Goal: Task Accomplishment & Management: Use online tool/utility

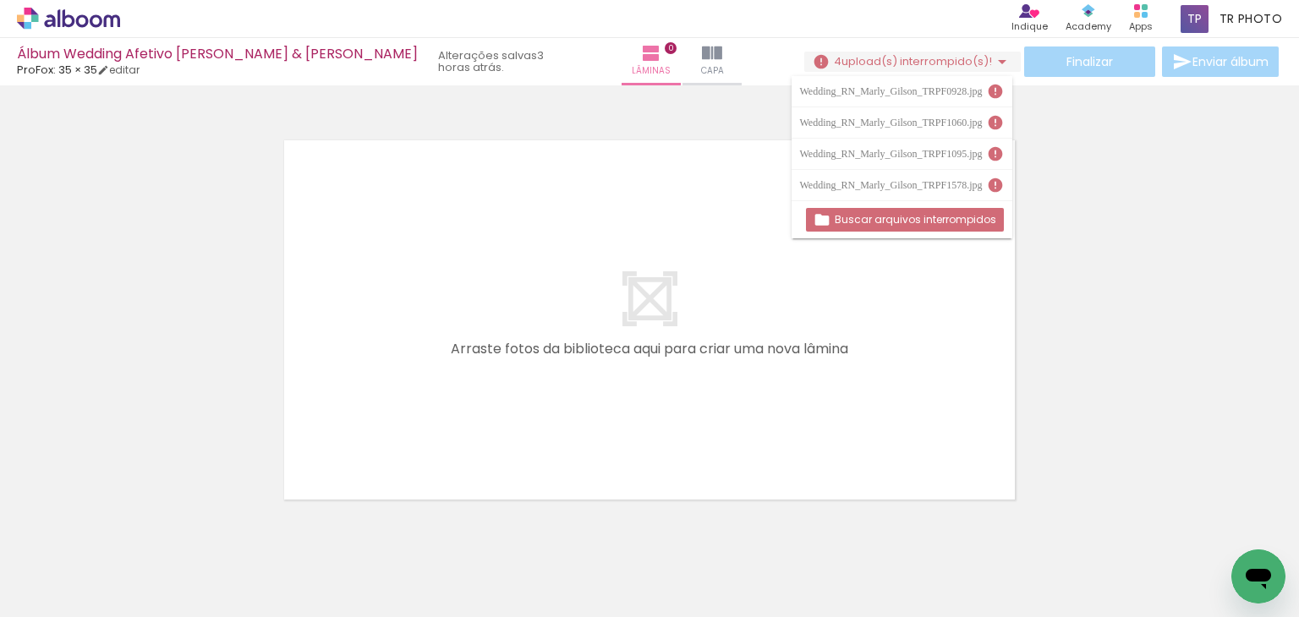
scroll to position [21, 0]
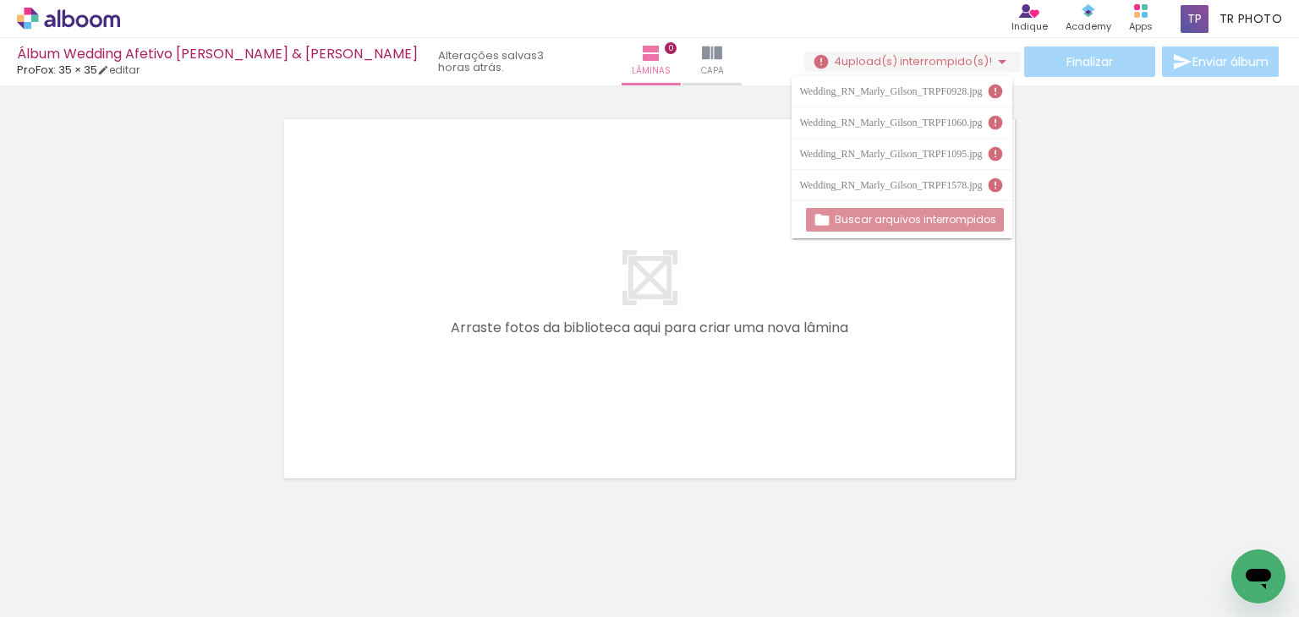
click at [0, 0] on slot "Buscar arquivos interrompidos" at bounding box center [0, 0] width 0 height 0
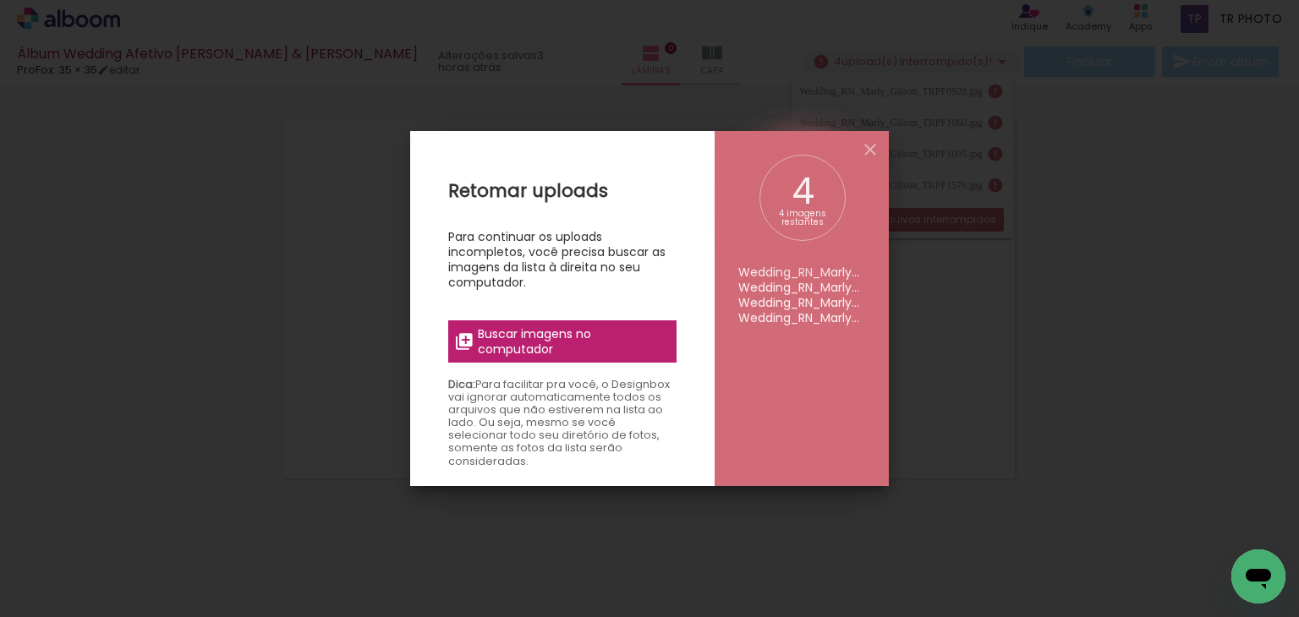
click at [548, 350] on span "Buscar imagens no computador" at bounding box center [572, 341] width 189 height 30
click at [0, 0] on input "file" at bounding box center [0, 0] width 0 height 0
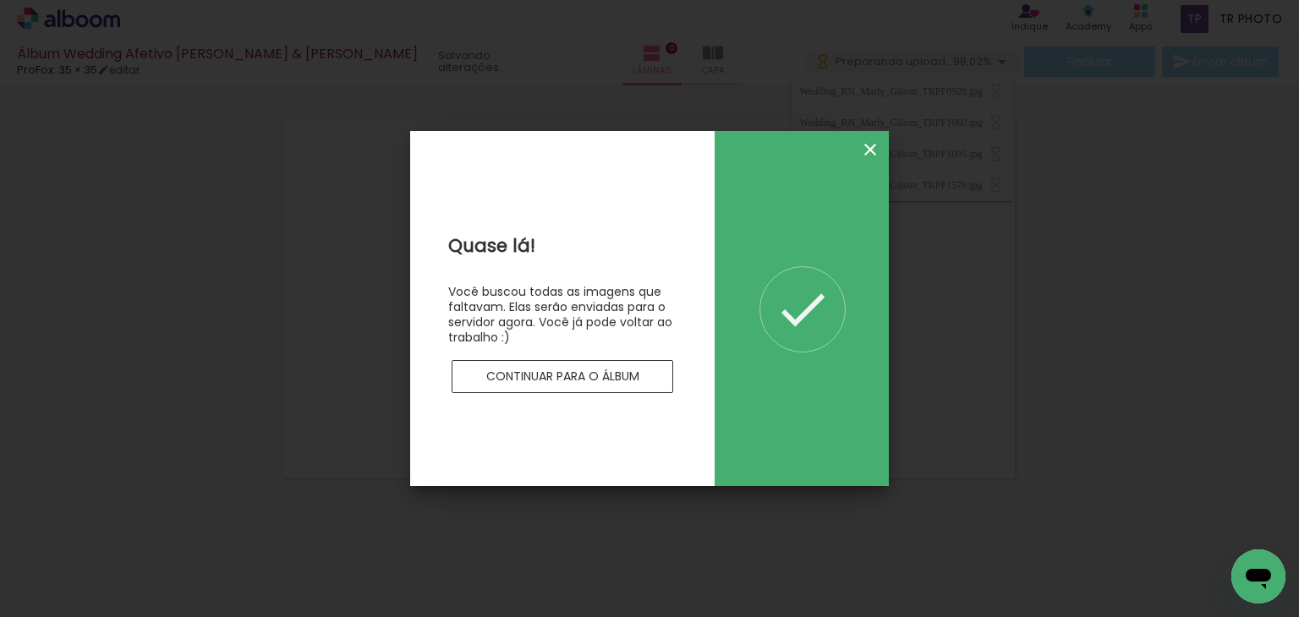
click at [872, 149] on iron-icon at bounding box center [870, 150] width 20 height 20
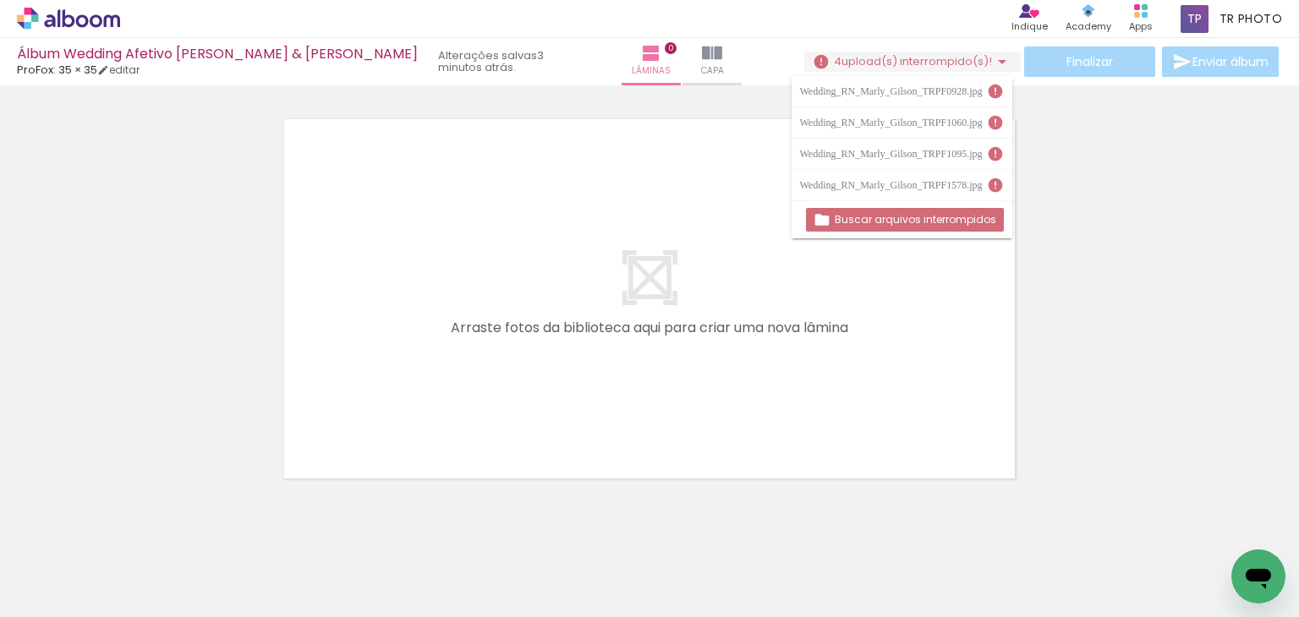
drag, startPoint x: 803, startPoint y: 90, endPoint x: 959, endPoint y: 118, distance: 158.1
click at [959, 114] on div "Wedding_RN_Marly_Gilson_TRPF0928.jpg Wedding_RN_Marly_Gilson_TRPF1060.jpg Weddi…" at bounding box center [902, 138] width 221 height 125
click at [0, 0] on slot "Buscar arquivos interrompidos" at bounding box center [0, 0] width 0 height 0
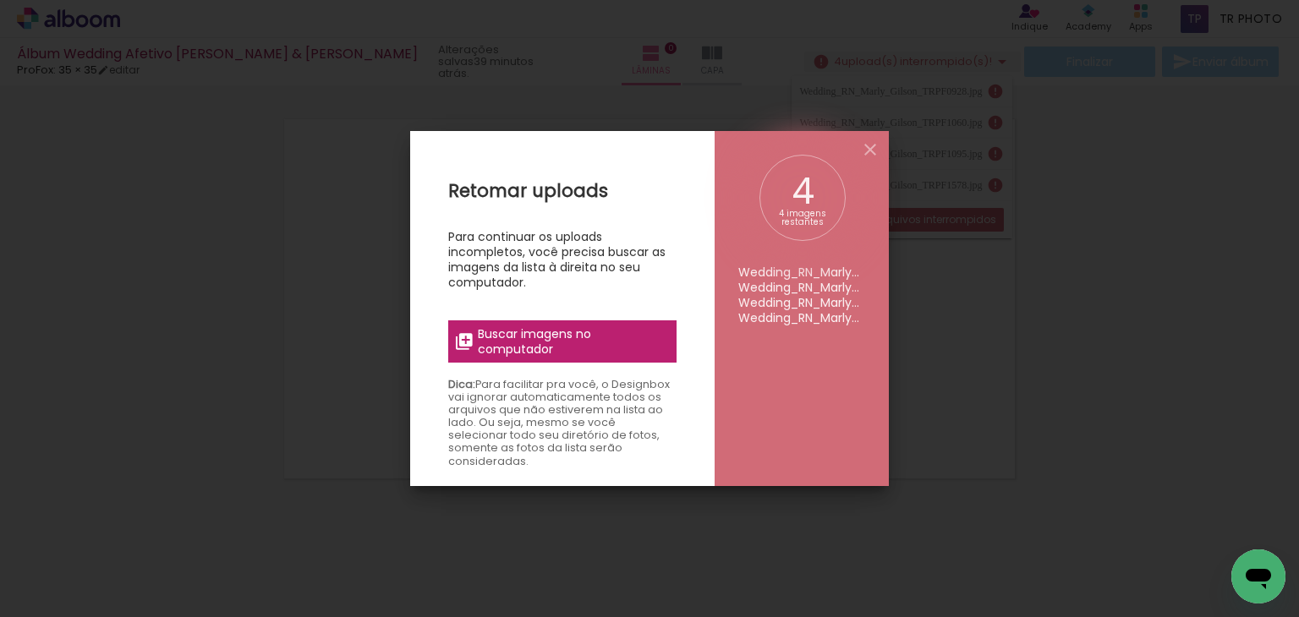
click at [556, 339] on span "Buscar imagens no computador" at bounding box center [572, 341] width 189 height 30
click at [0, 0] on input "file" at bounding box center [0, 0] width 0 height 0
click at [876, 153] on iron-icon at bounding box center [870, 150] width 20 height 20
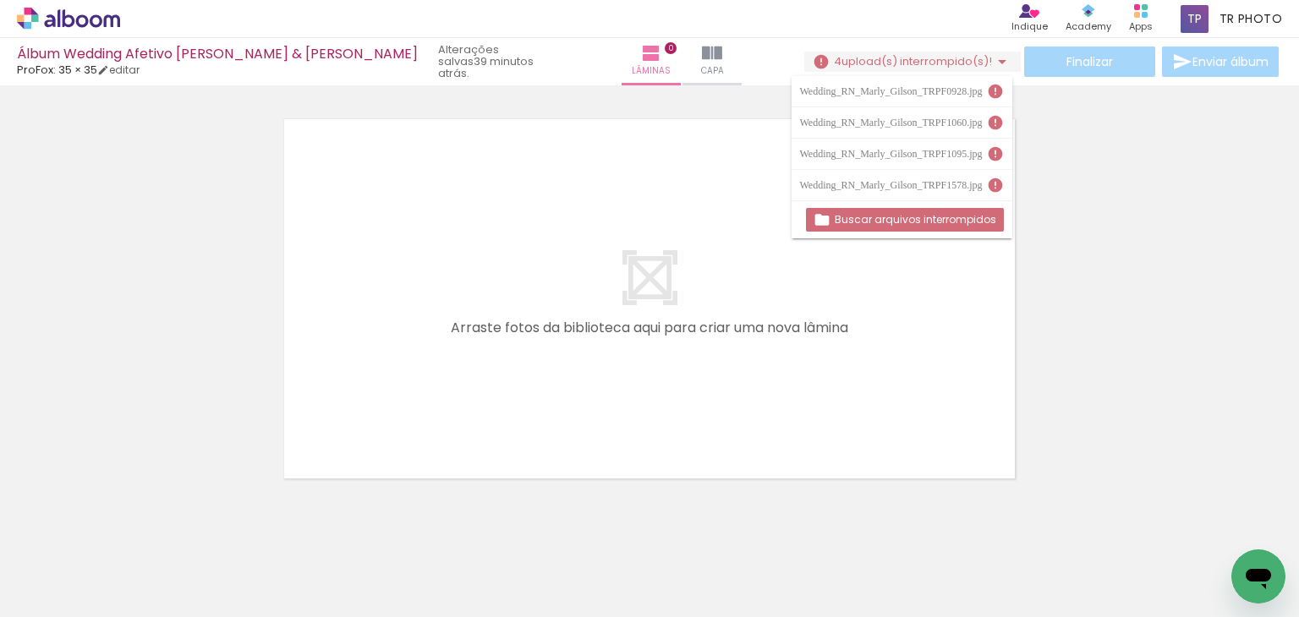
click at [1100, 207] on div at bounding box center [649, 277] width 1299 height 414
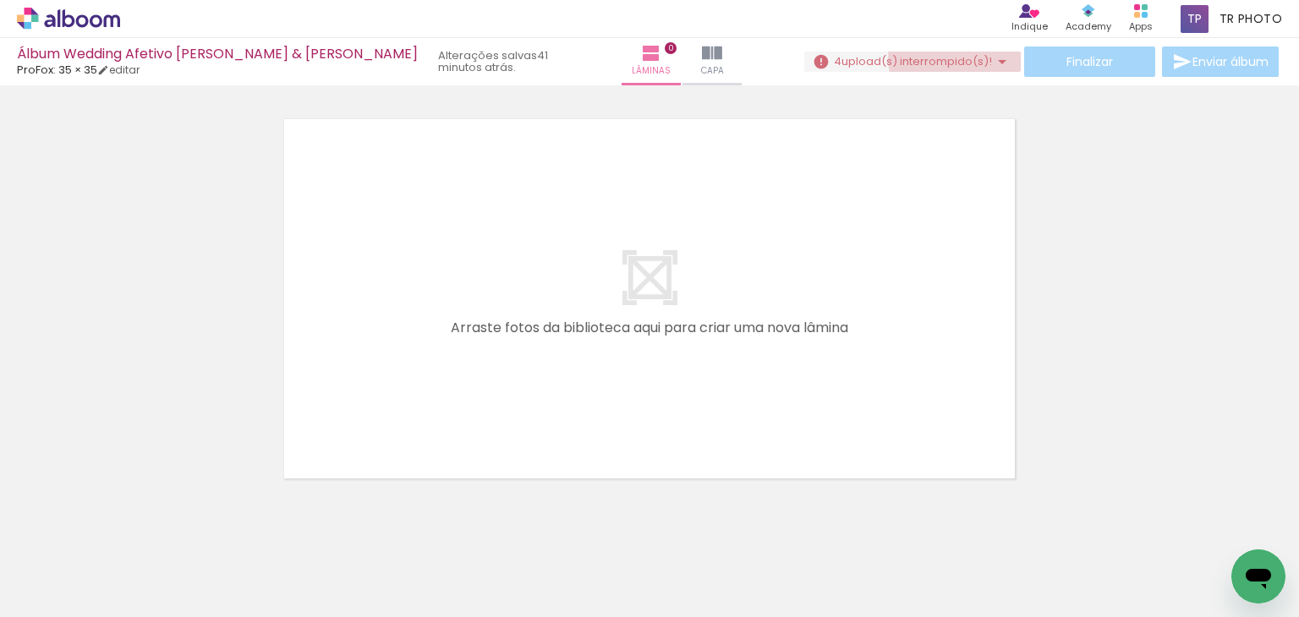
click at [965, 58] on span "upload(s) interrompido(s)!" at bounding box center [916, 61] width 151 height 16
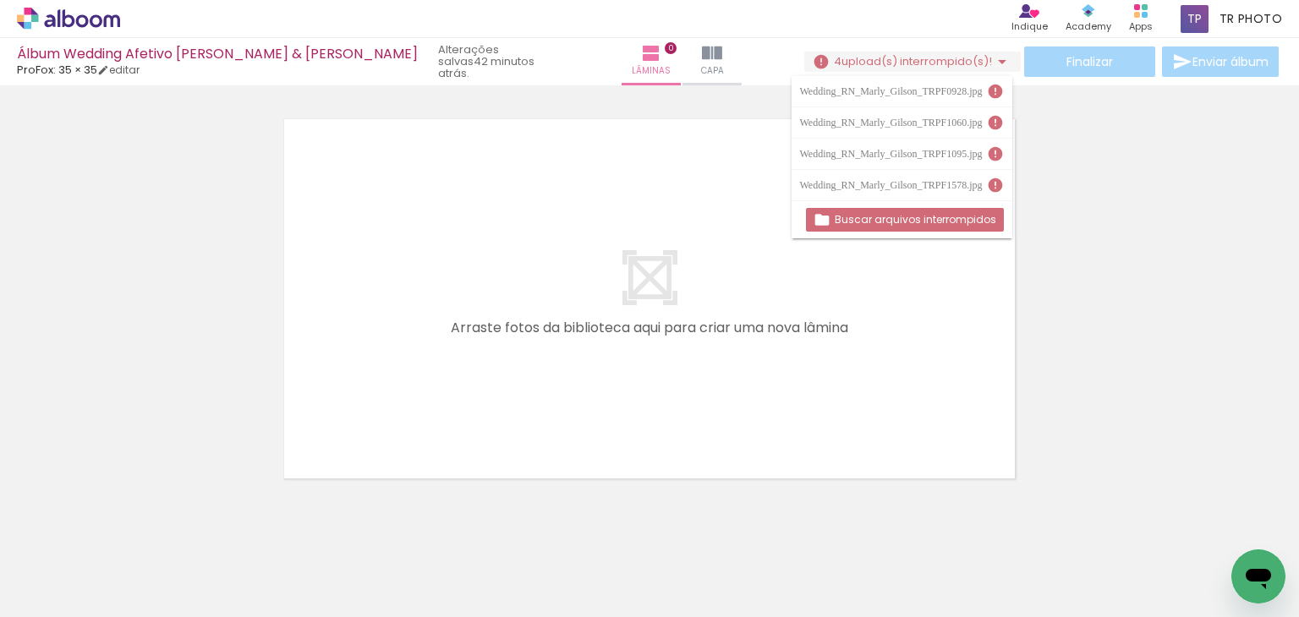
click at [0, 0] on slot "Buscar arquivos interrompidos" at bounding box center [0, 0] width 0 height 0
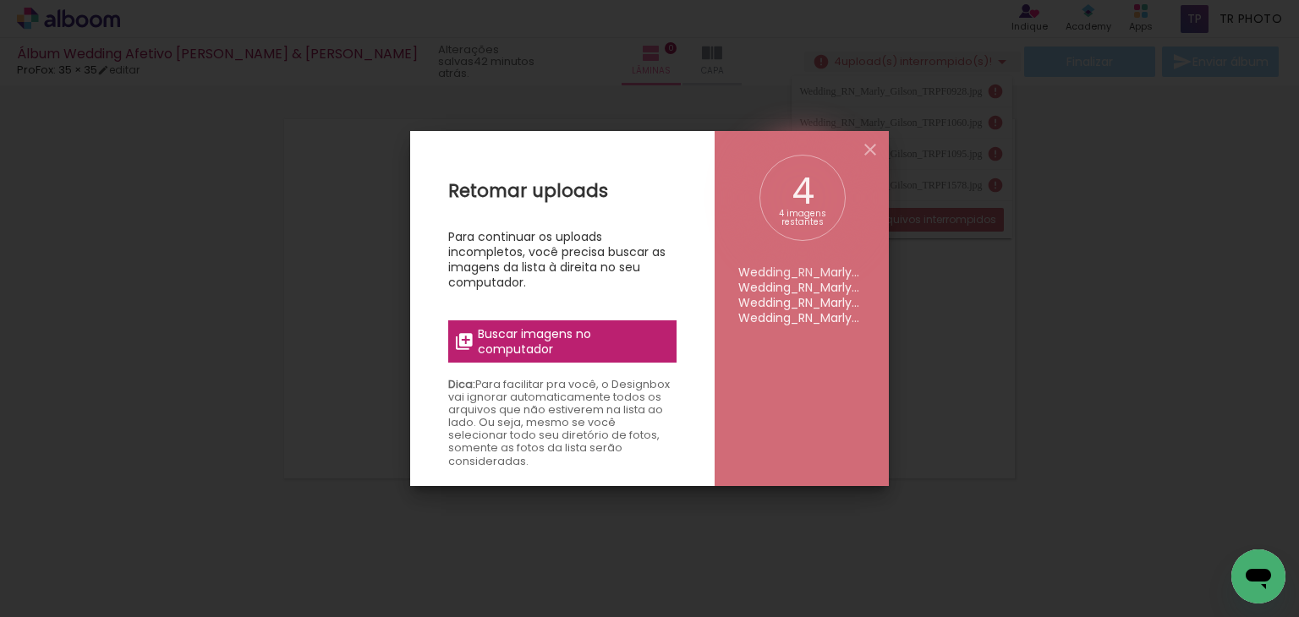
click at [609, 343] on span "Buscar imagens no computador" at bounding box center [572, 341] width 189 height 30
click at [0, 0] on input "file" at bounding box center [0, 0] width 0 height 0
click at [865, 150] on iron-icon at bounding box center [870, 150] width 20 height 20
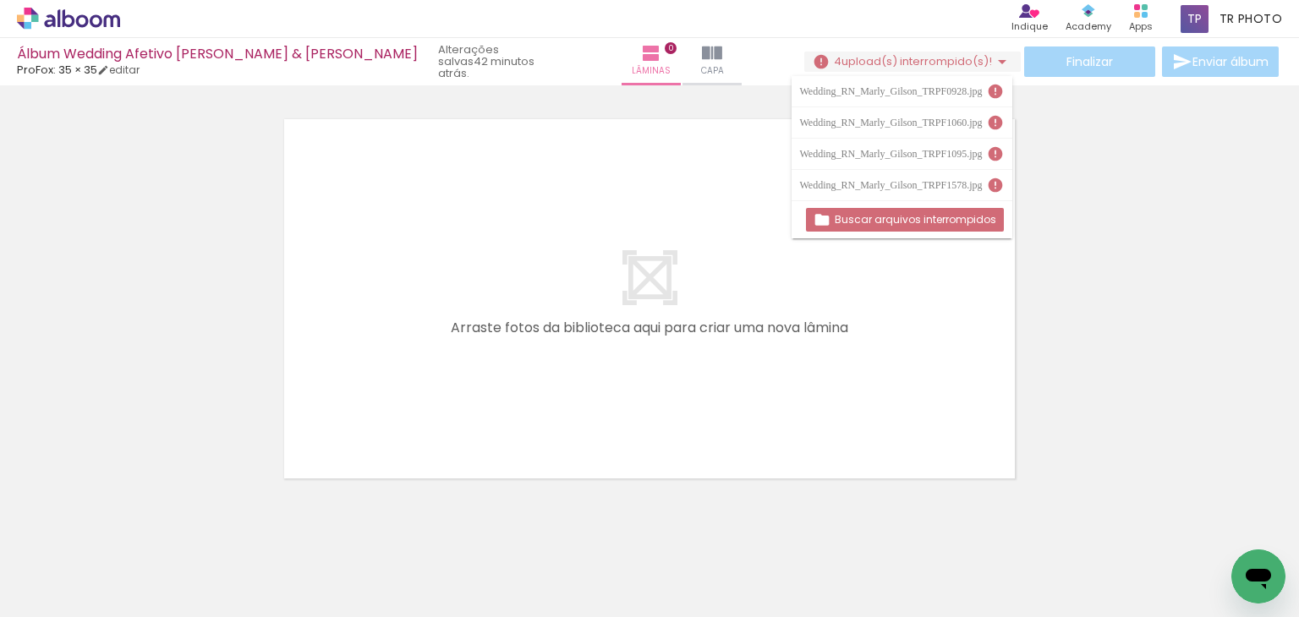
click at [913, 180] on div "Wedding_RN_Marly_Gilson_TRPF1578.jpg" at bounding box center [893, 185] width 187 height 10
click at [979, 55] on span "upload(s) interrompido(s)!" at bounding box center [916, 61] width 151 height 16
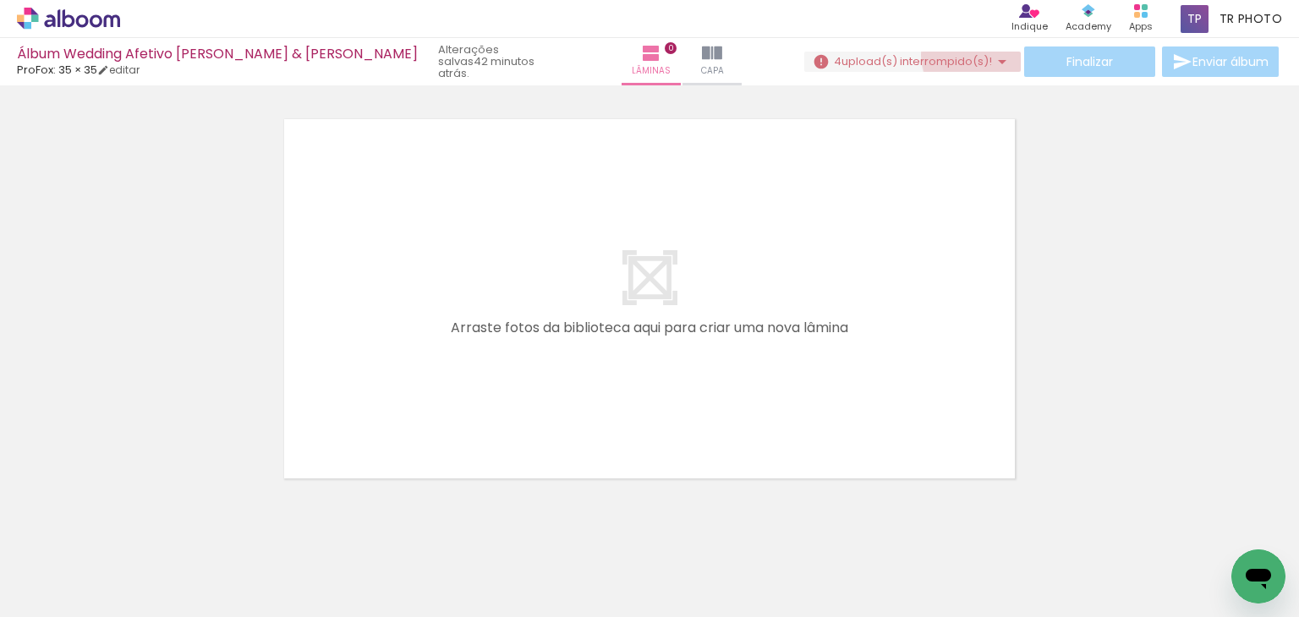
click at [979, 55] on span "upload(s) interrompido(s)!" at bounding box center [916, 61] width 151 height 16
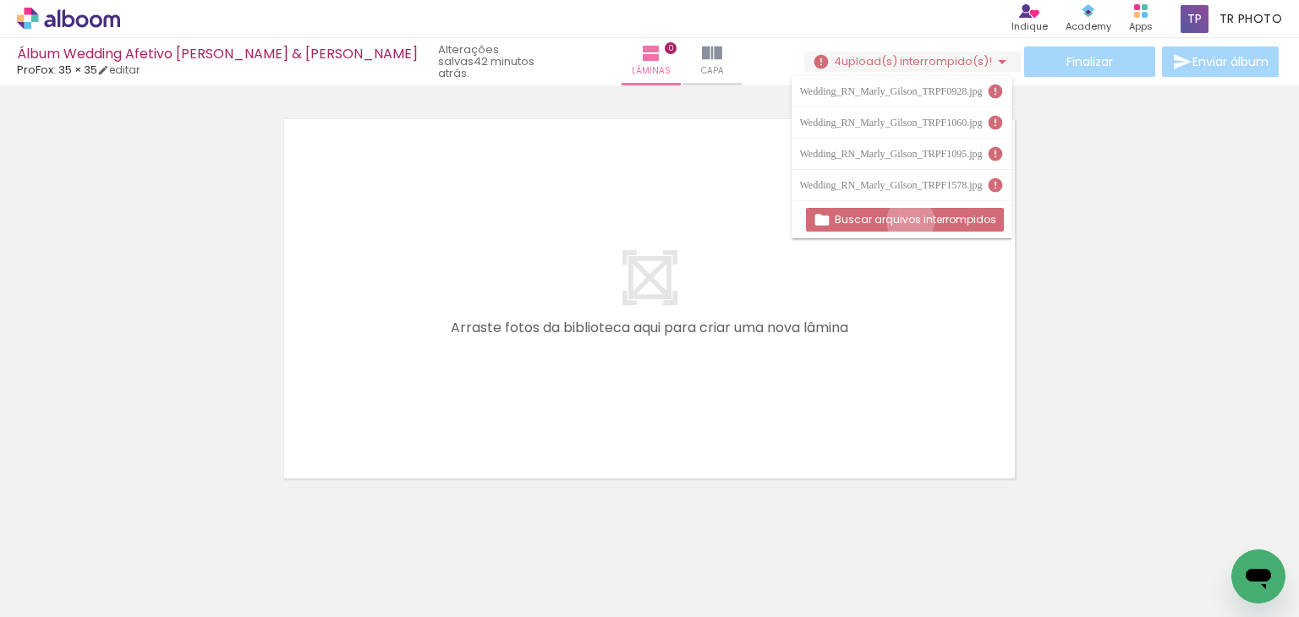
click at [0, 0] on slot "Buscar arquivos interrompidos" at bounding box center [0, 0] width 0 height 0
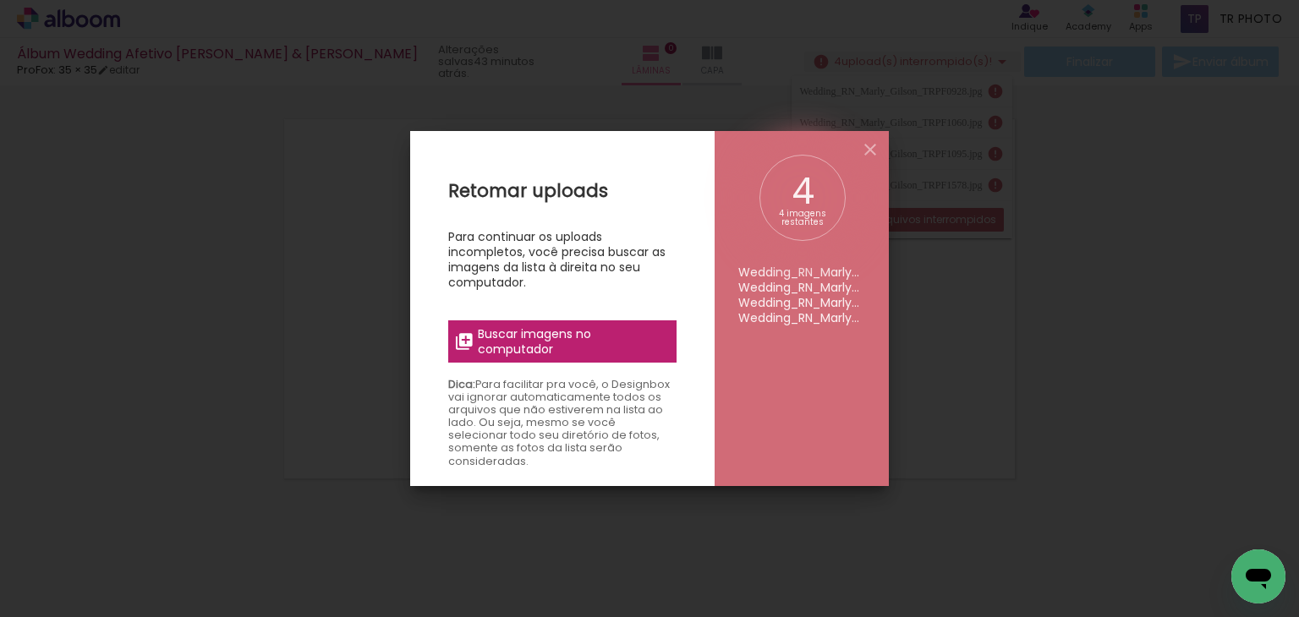
click at [1003, 301] on iron-overlay-backdrop at bounding box center [649, 308] width 1299 height 617
click at [873, 145] on iron-icon at bounding box center [870, 150] width 20 height 20
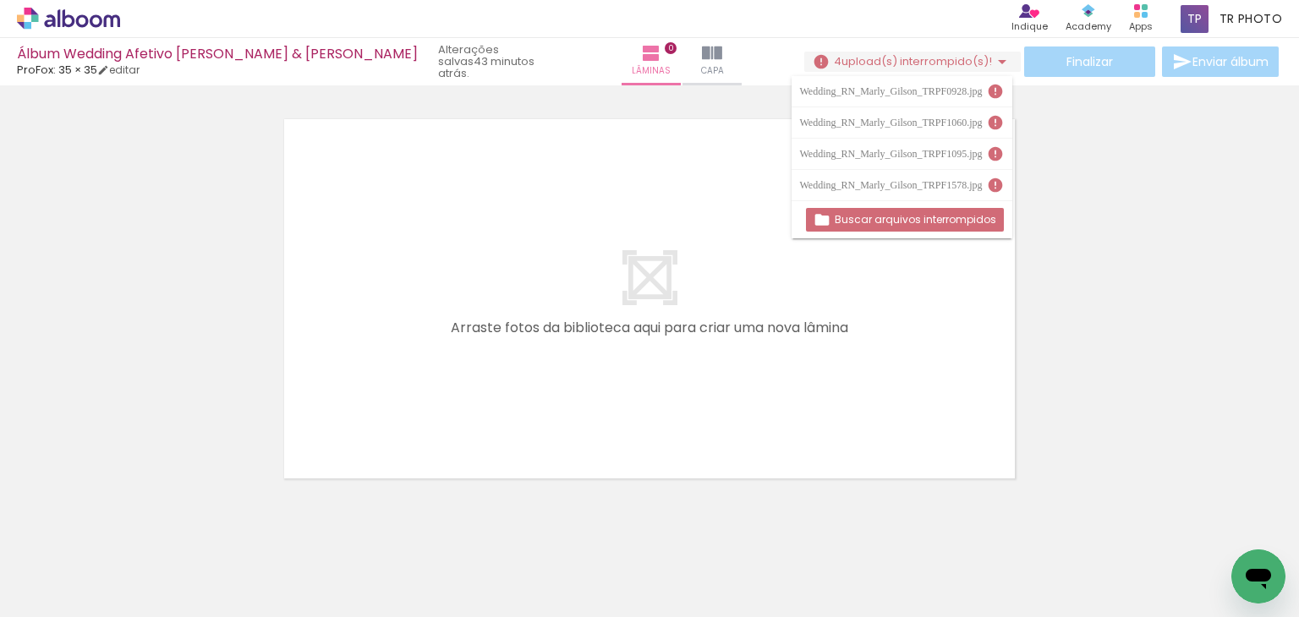
click at [44, 600] on span "Adicionar Fotos" at bounding box center [60, 594] width 51 height 19
click at [0, 0] on input "file" at bounding box center [0, 0] width 0 height 0
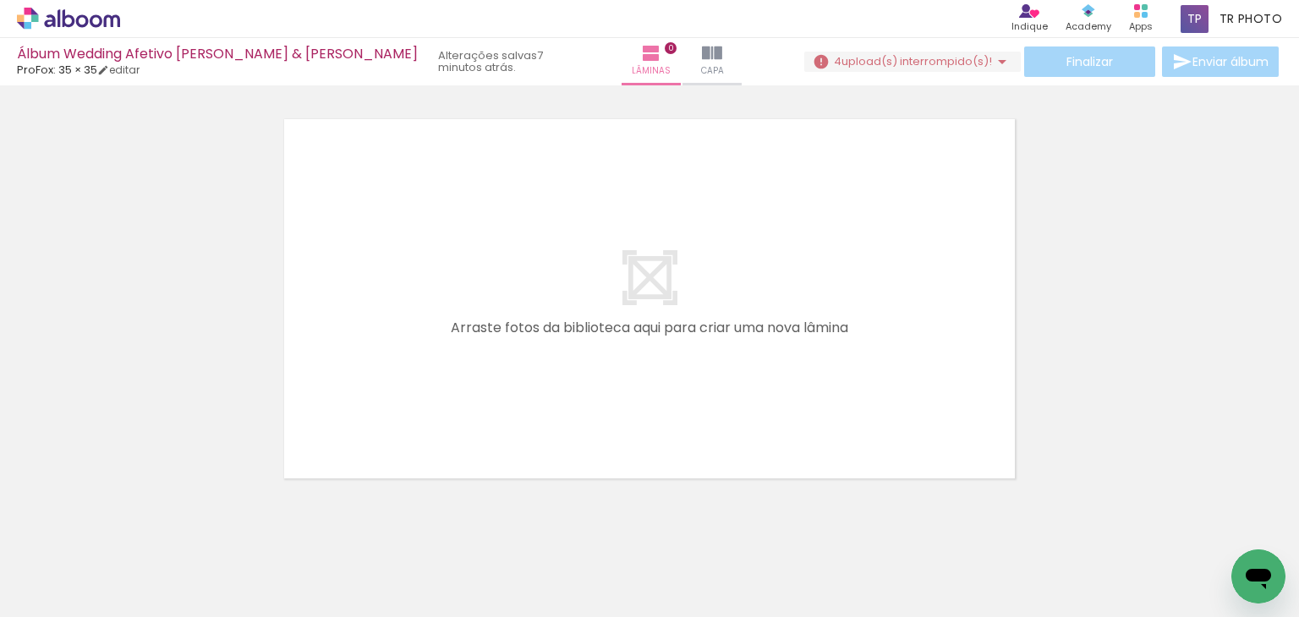
click at [353, 556] on div at bounding box center [359, 561] width 84 height 56
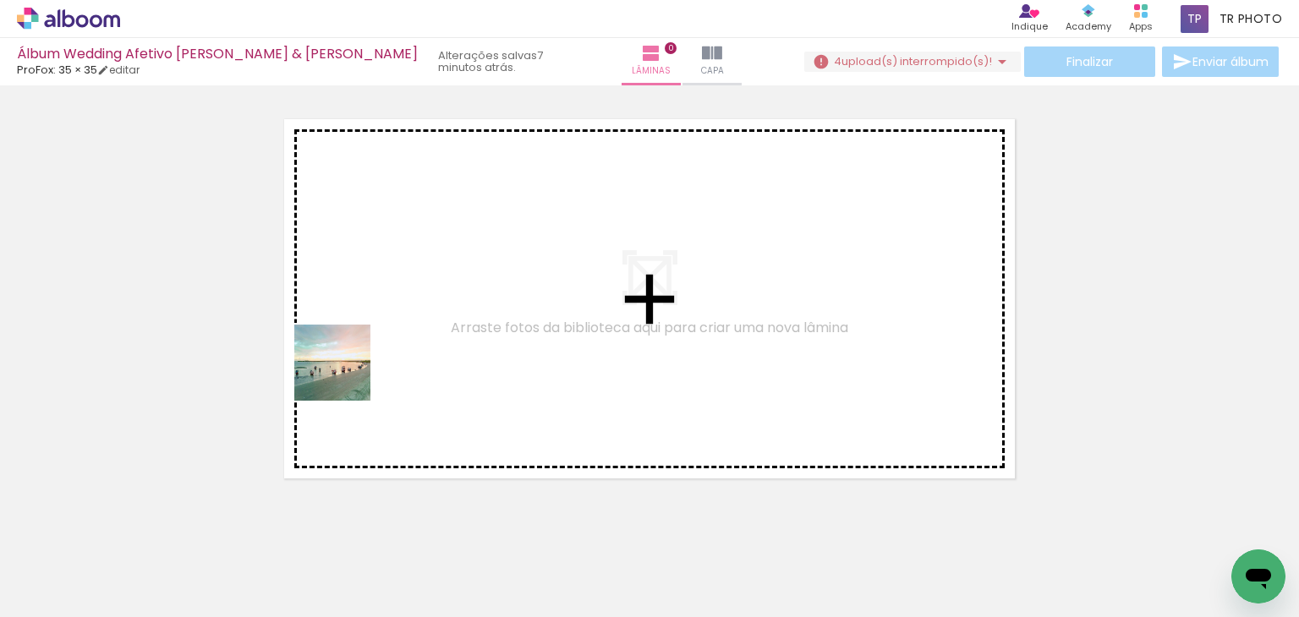
drag, startPoint x: 177, startPoint y: 551, endPoint x: 352, endPoint y: 368, distance: 253.0
click at [352, 368] on quentale-workspace at bounding box center [649, 308] width 1299 height 617
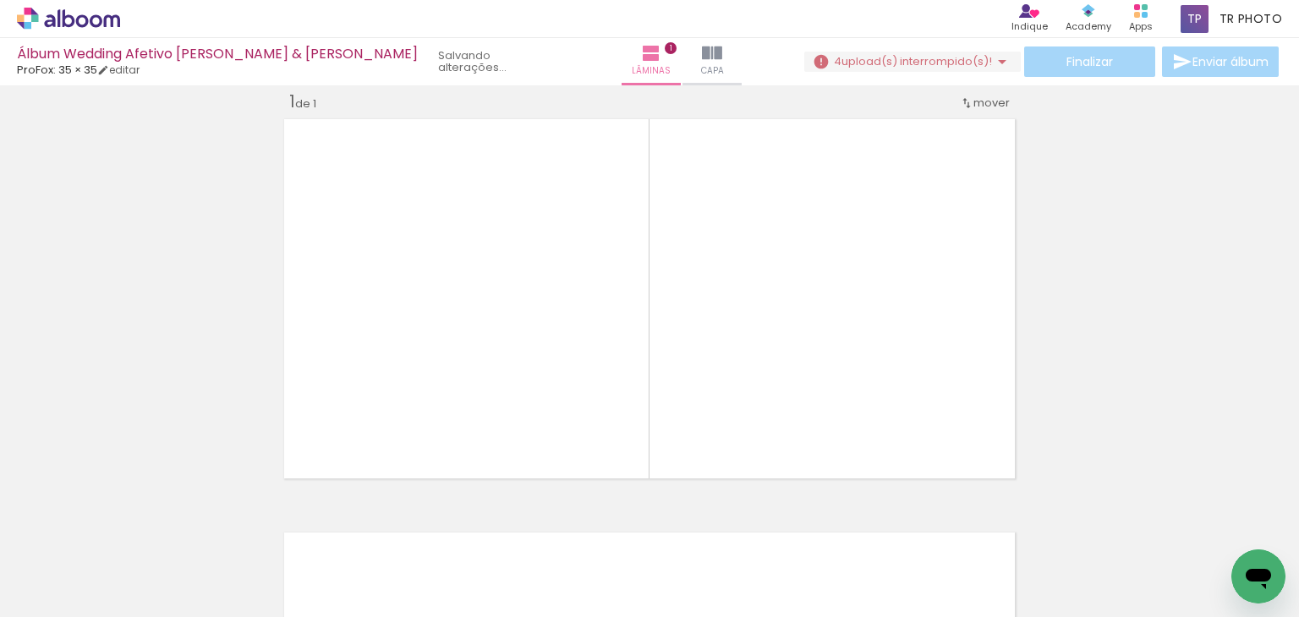
scroll to position [435, 0]
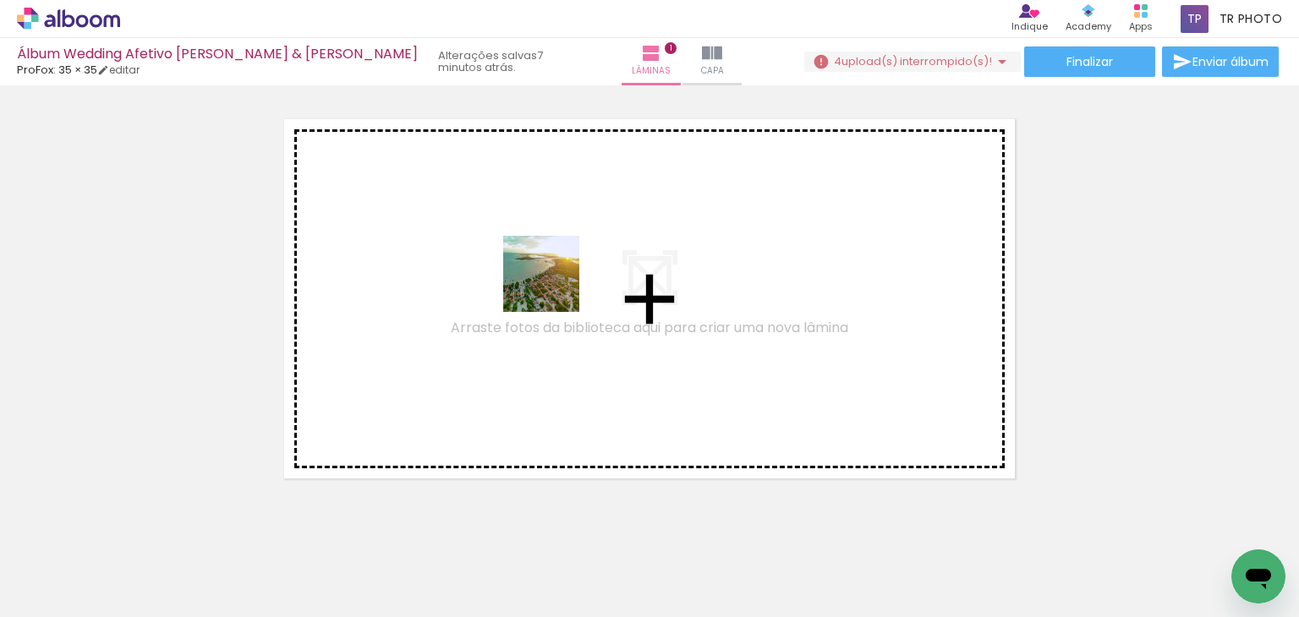
drag, startPoint x: 279, startPoint y: 567, endPoint x: 554, endPoint y: 289, distance: 390.5
click at [554, 289] on quentale-workspace at bounding box center [649, 308] width 1299 height 617
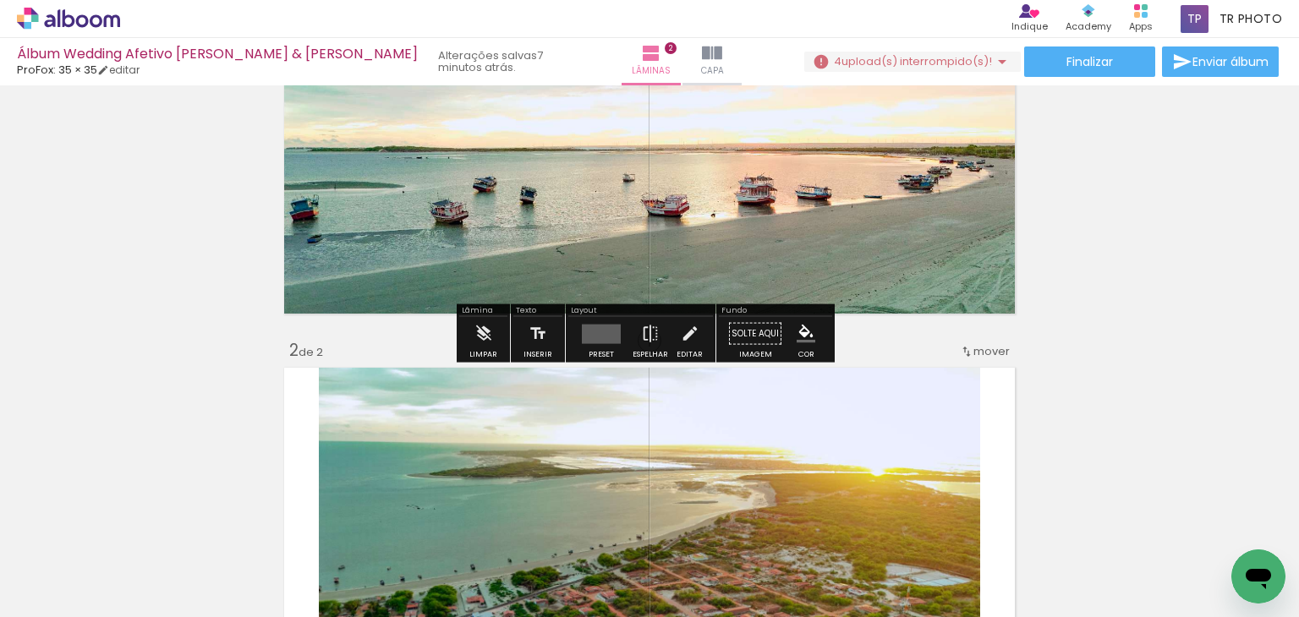
scroll to position [169, 0]
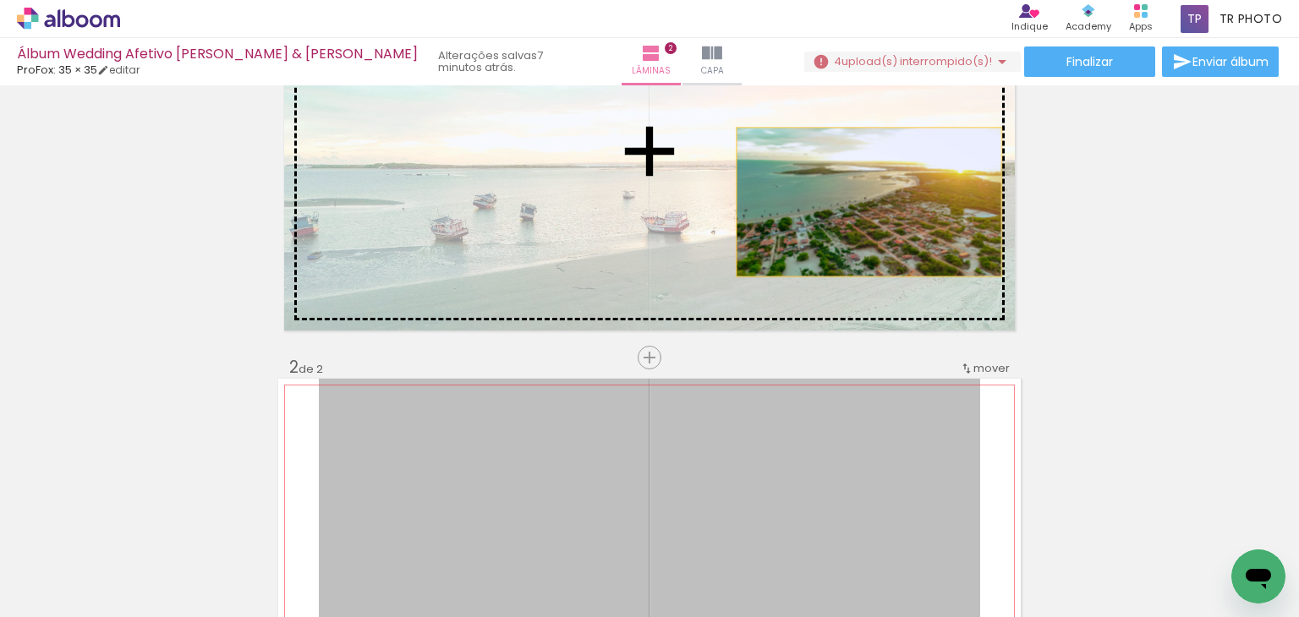
drag, startPoint x: 776, startPoint y: 454, endPoint x: 852, endPoint y: 204, distance: 261.6
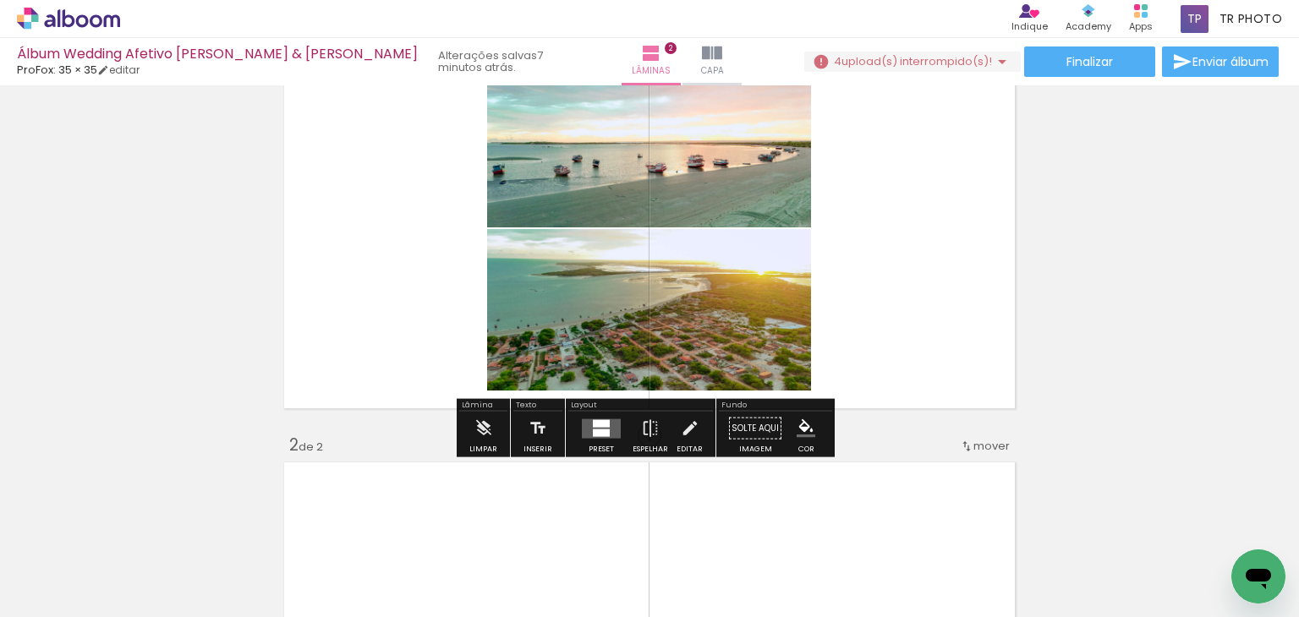
scroll to position [85, 0]
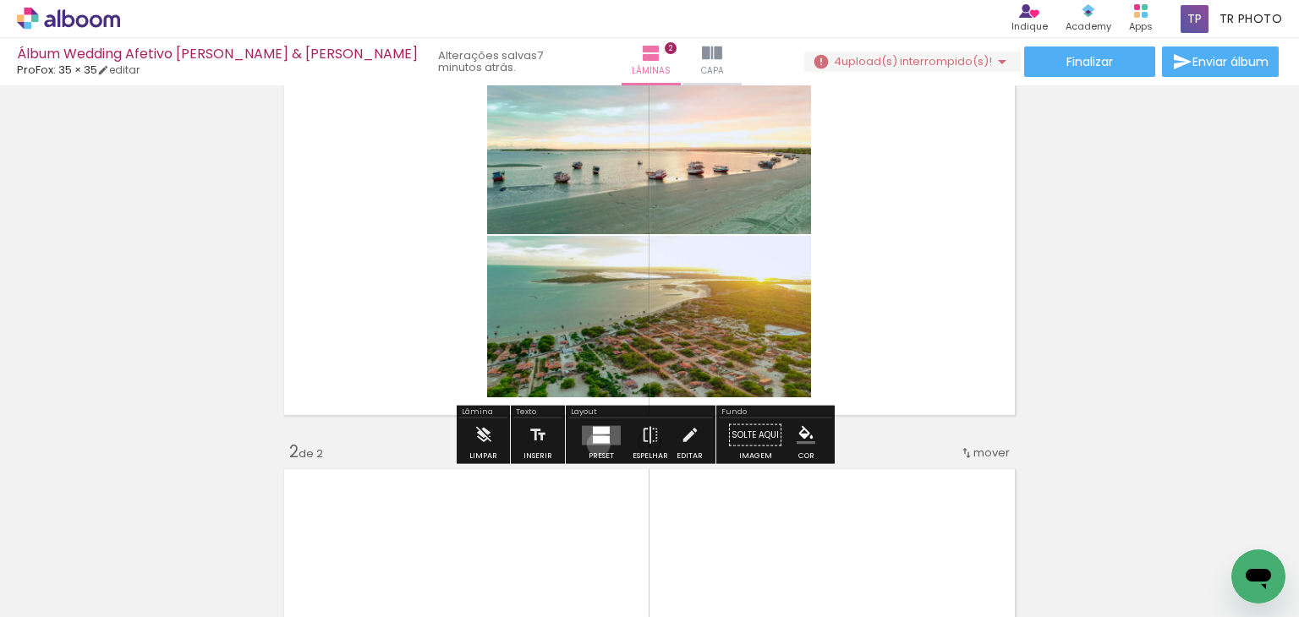
click at [595, 444] on quentale-layouter at bounding box center [601, 434] width 39 height 19
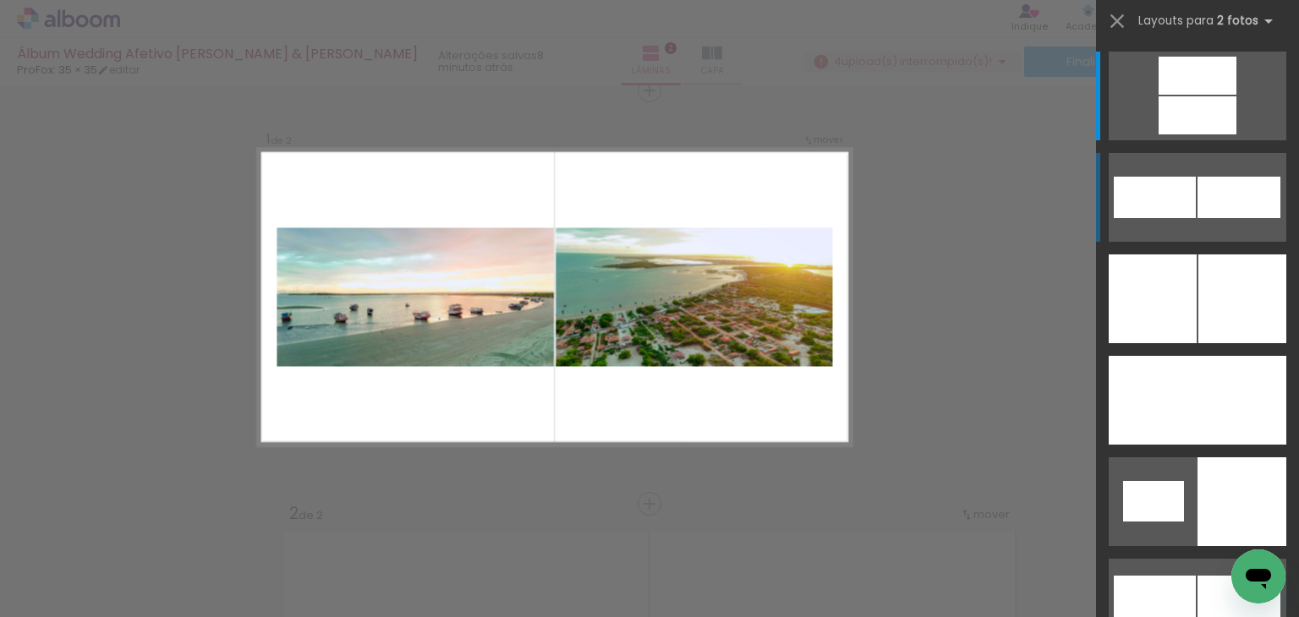
scroll to position [21, 0]
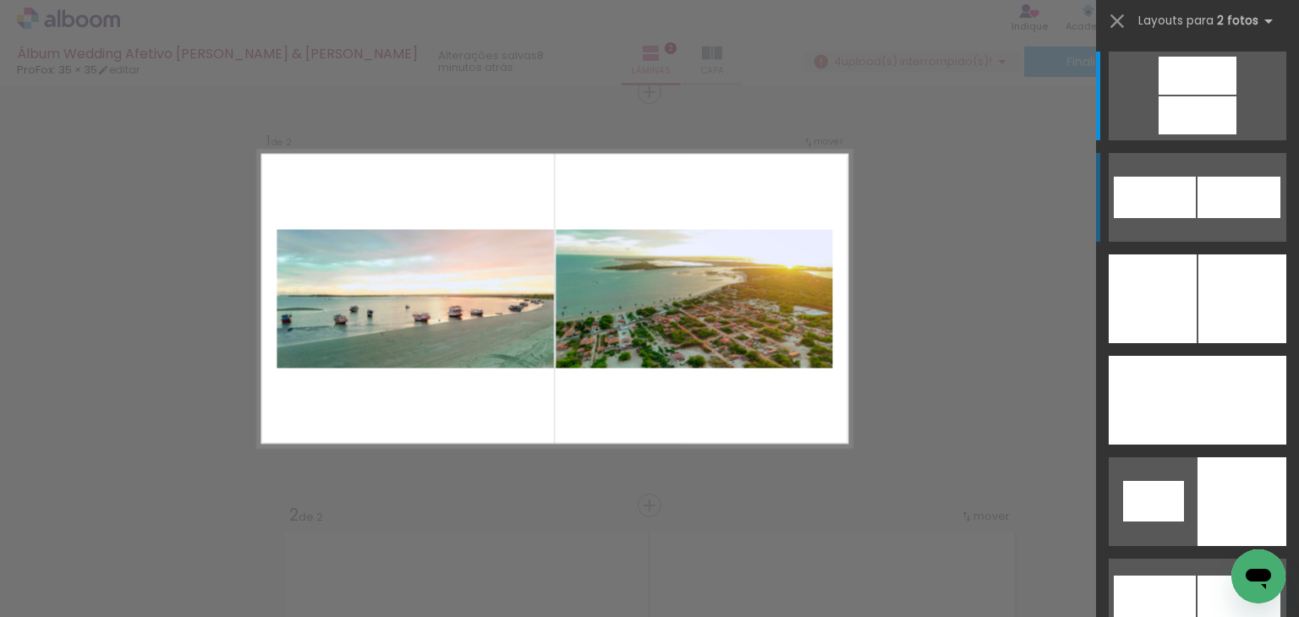
click at [1198, 185] on div at bounding box center [1239, 197] width 83 height 41
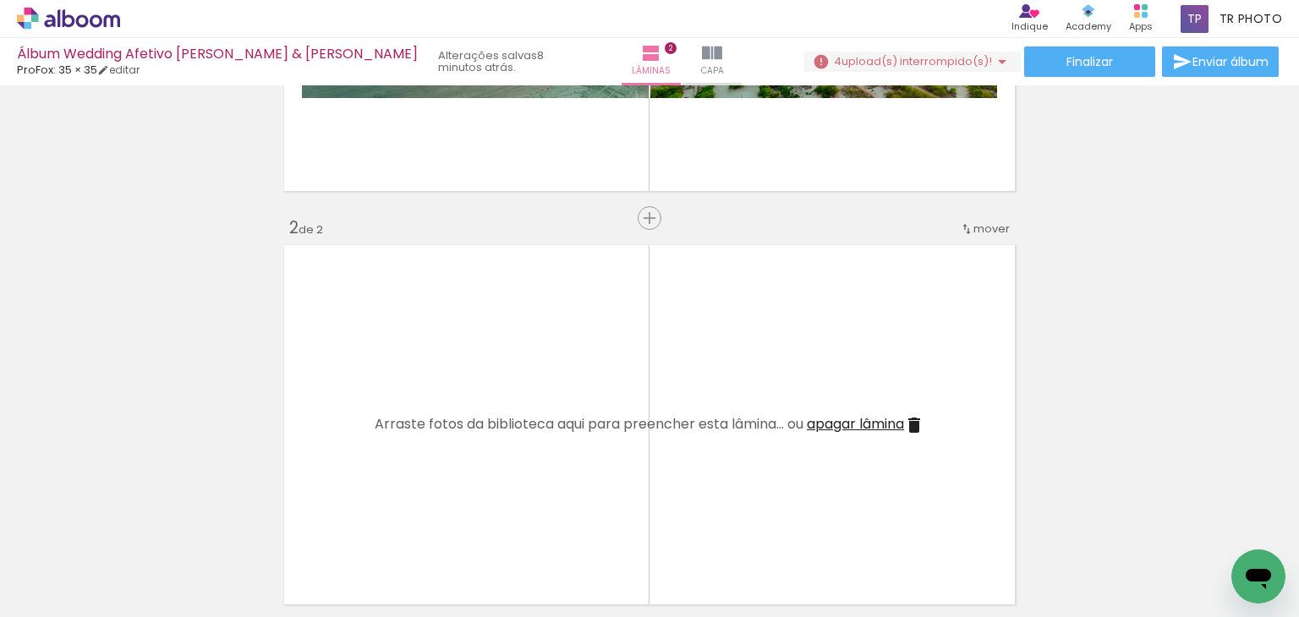
scroll to position [435, 0]
